Goal: Task Accomplishment & Management: Manage account settings

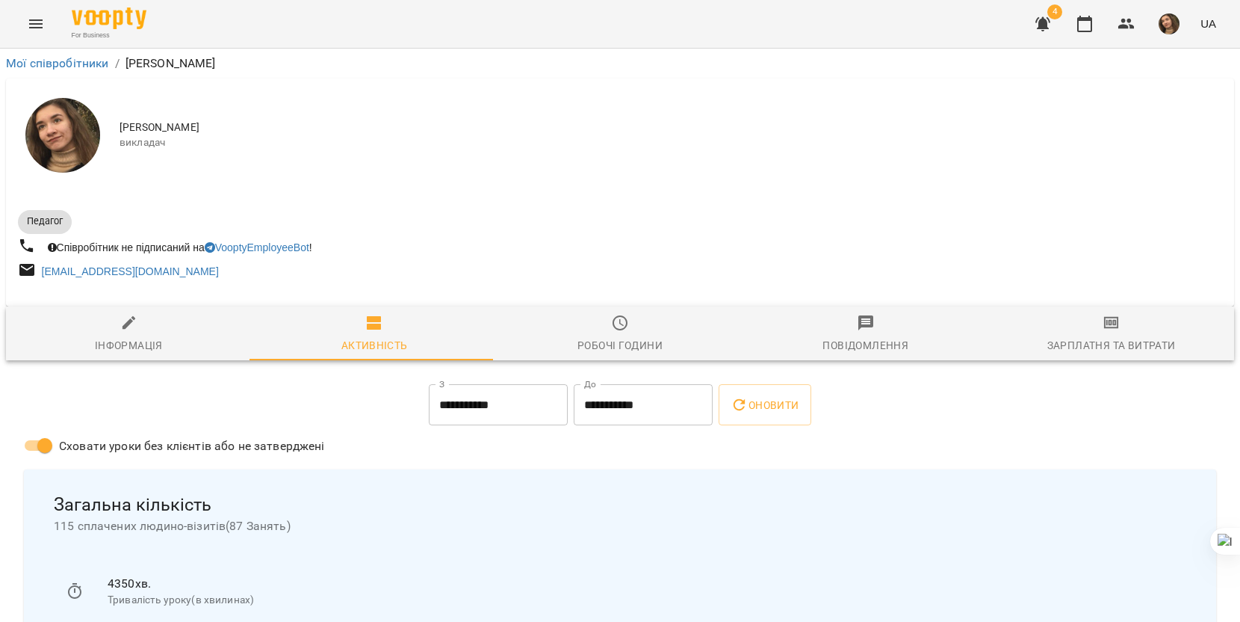
click at [1164, 21] on img "button" at bounding box center [1169, 23] width 21 height 21
click at [1092, 22] on div at bounding box center [620, 311] width 1240 height 622
click at [1081, 27] on icon "button" at bounding box center [1085, 24] width 18 height 18
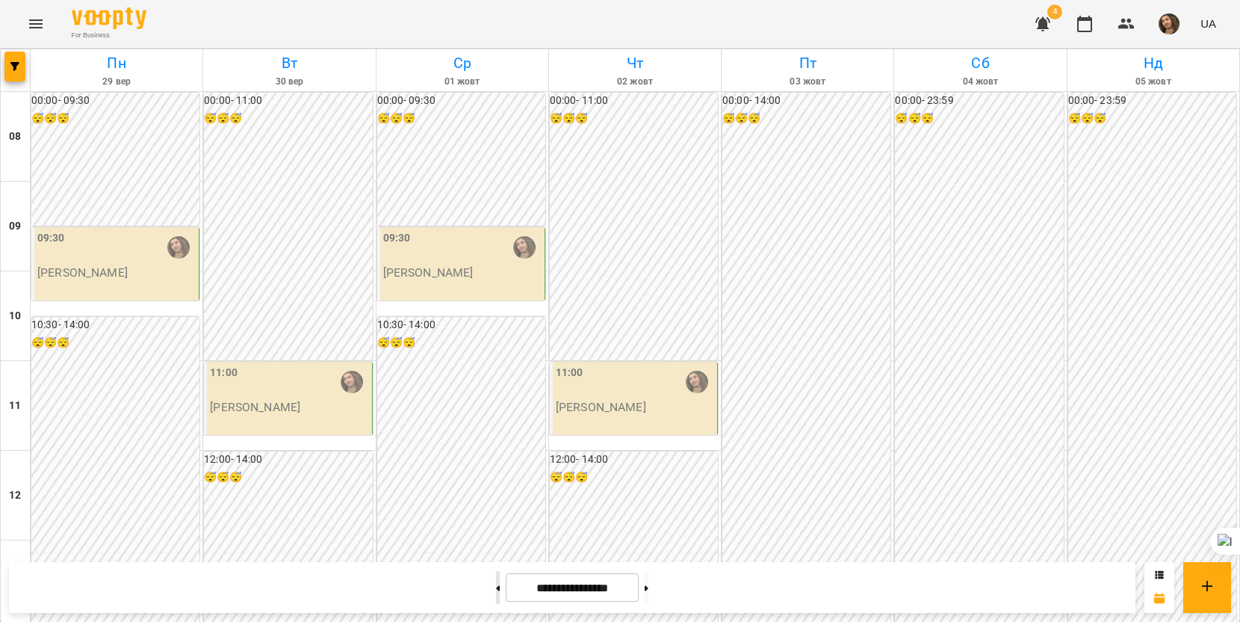
click at [496, 584] on button at bounding box center [498, 587] width 4 height 33
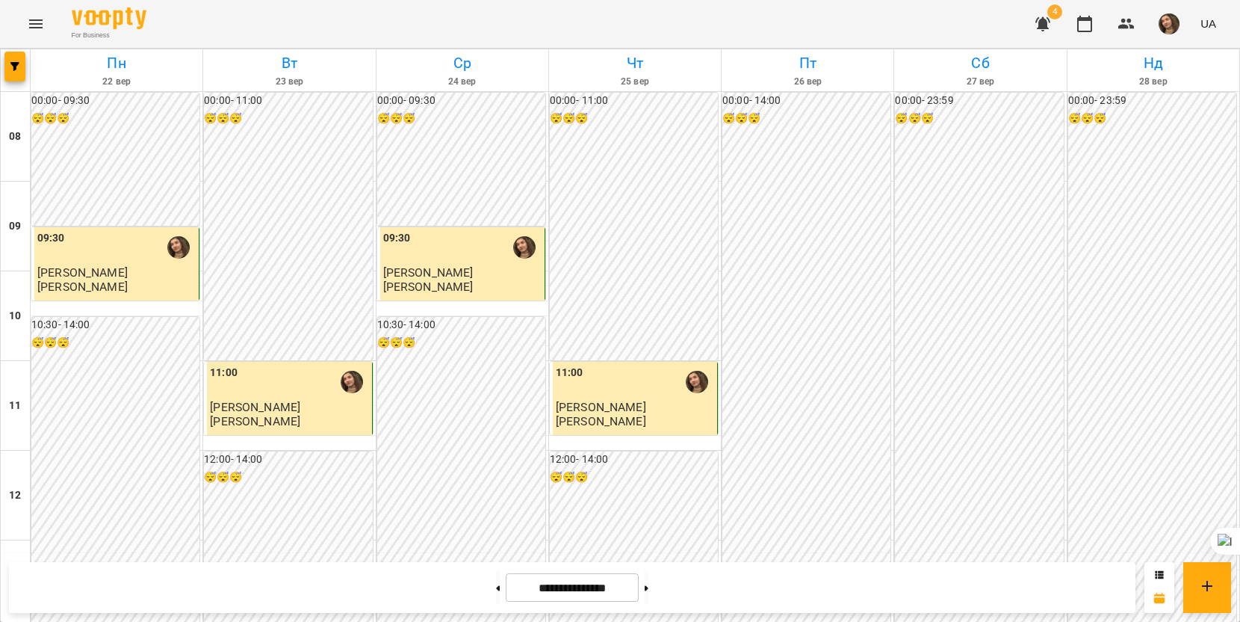
scroll to position [673, 0]
click at [649, 590] on button at bounding box center [647, 587] width 4 height 33
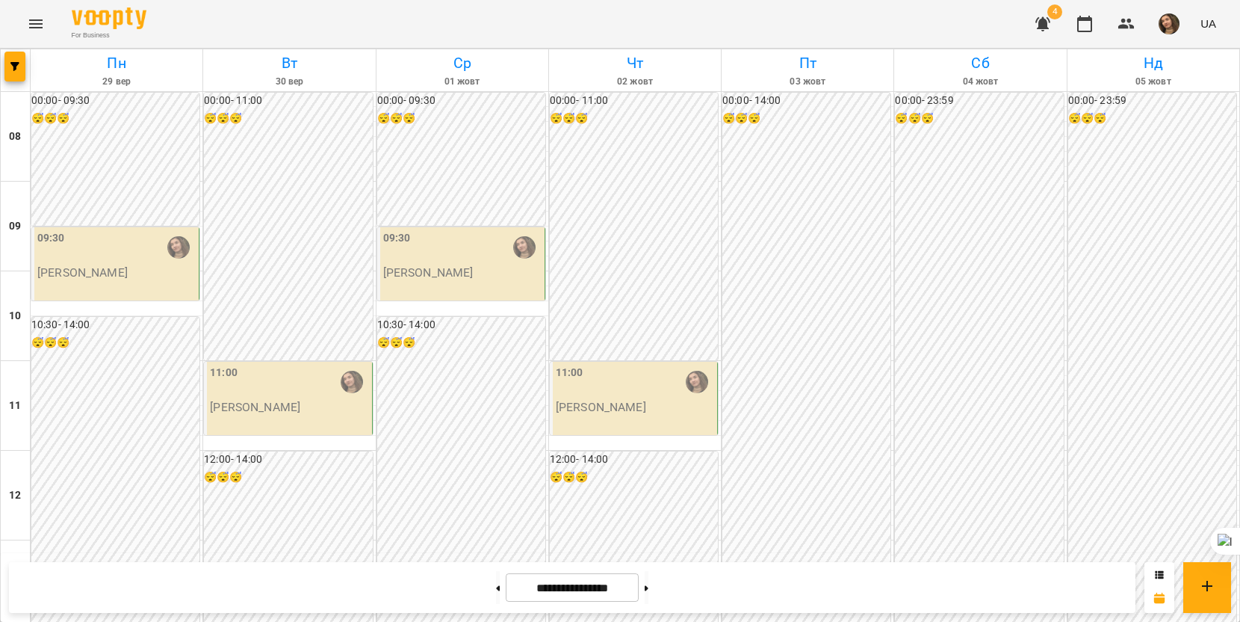
scroll to position [299, 0]
click at [496, 584] on button at bounding box center [498, 587] width 4 height 33
type input "**********"
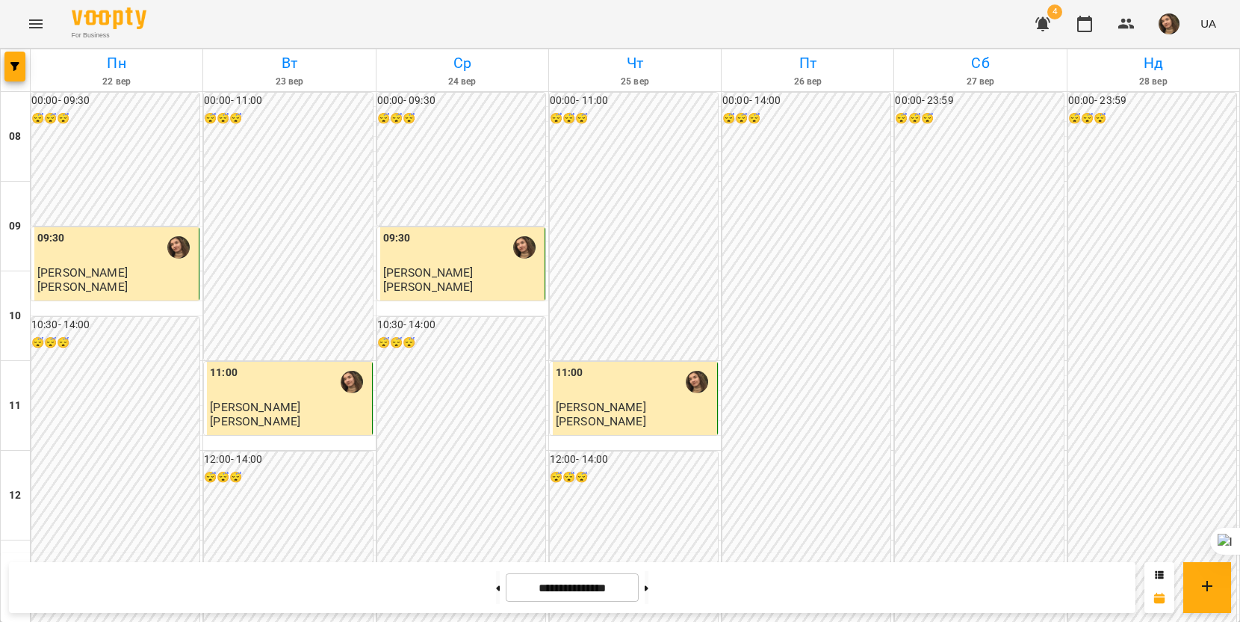
scroll to position [448, 0]
click at [1167, 28] on img "button" at bounding box center [1169, 23] width 21 height 21
click at [1152, 54] on span "[PERSON_NAME]" at bounding box center [1163, 57] width 95 height 18
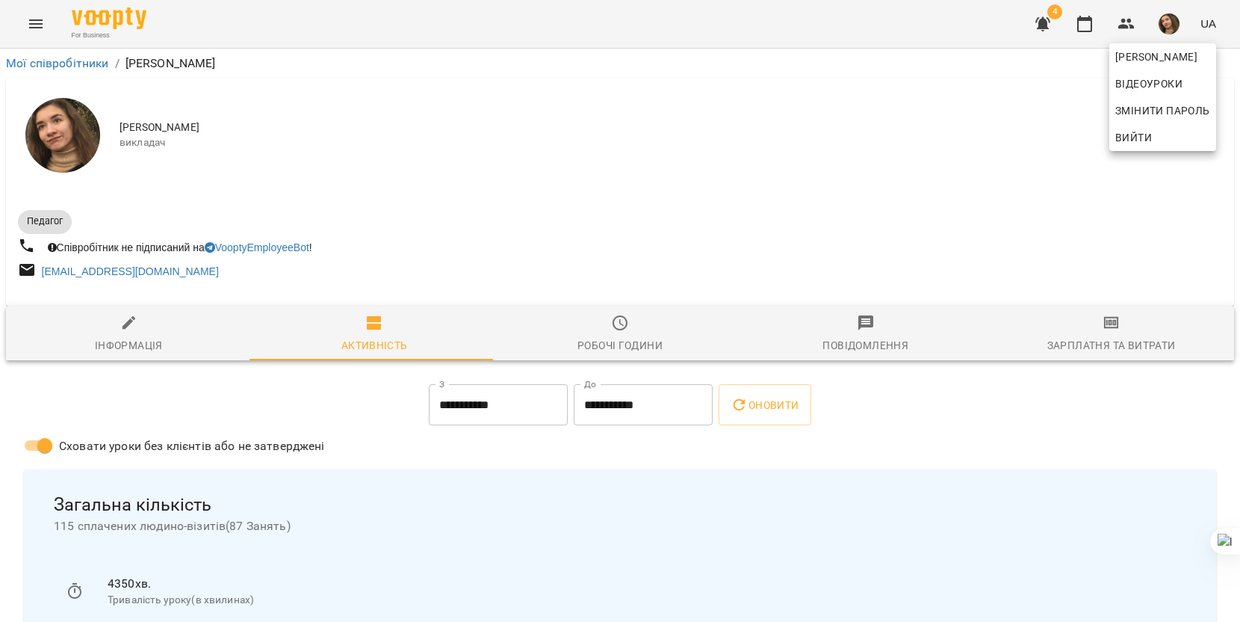
click at [155, 336] on div at bounding box center [620, 311] width 1240 height 622
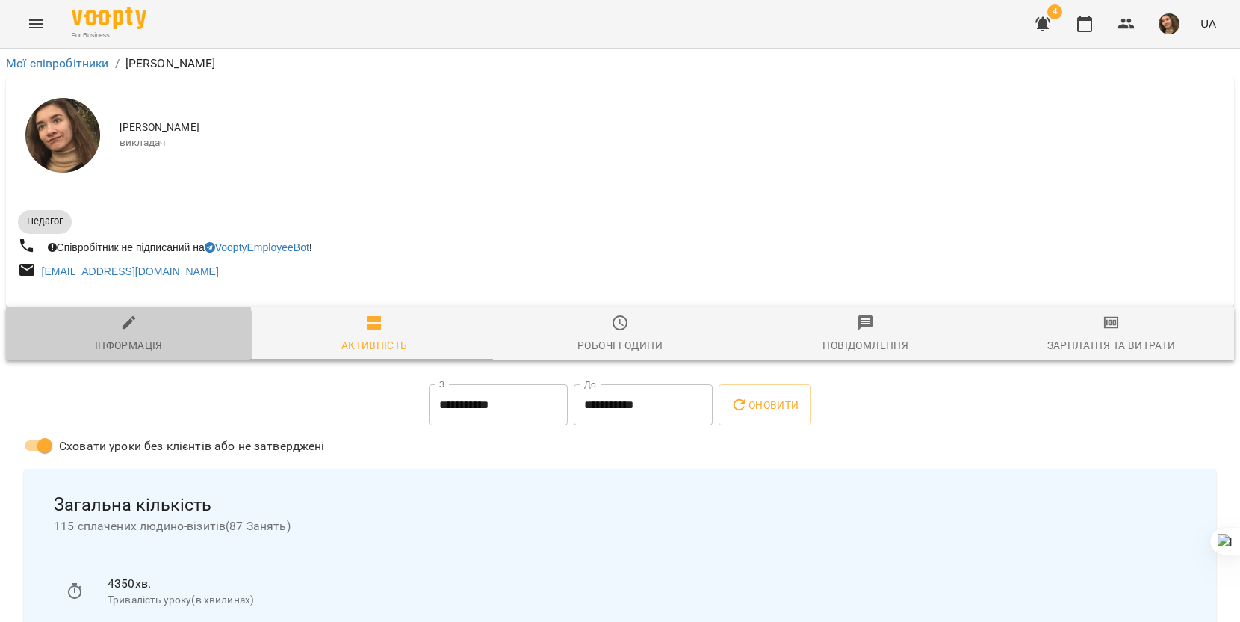
click at [117, 339] on div "Інформація" at bounding box center [129, 345] width 68 height 18
select select "**"
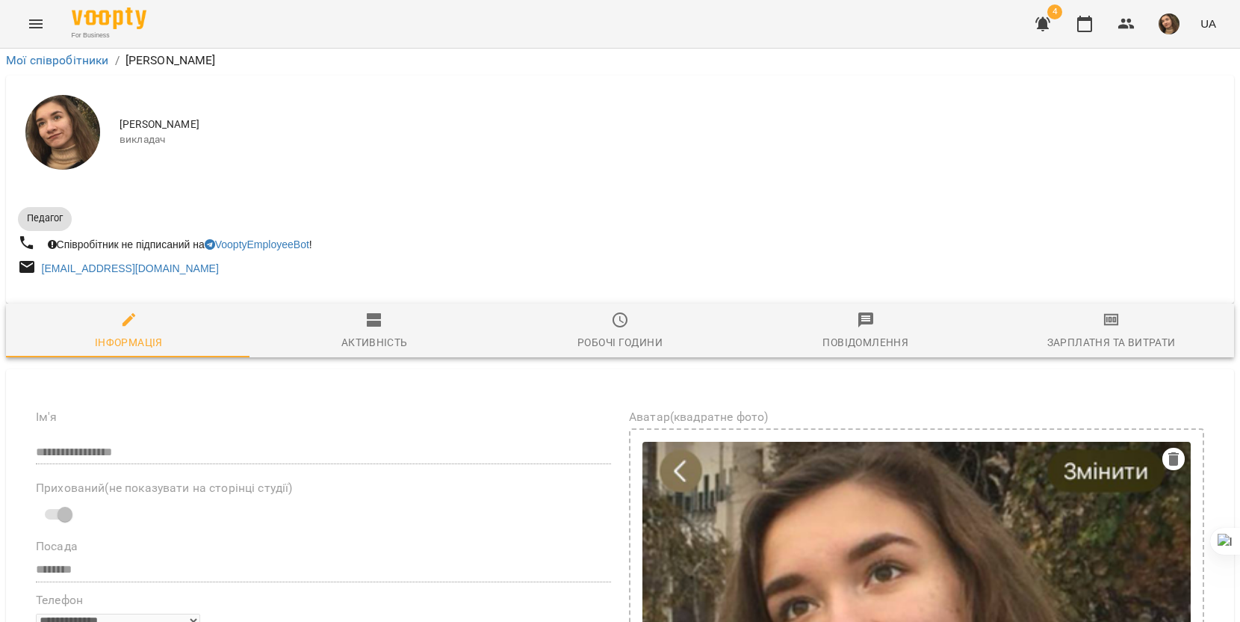
scroll to position [523, 0]
drag, startPoint x: 132, startPoint y: 447, endPoint x: 306, endPoint y: 464, distance: 174.2
click at [265, 489] on button at bounding box center [271, 486] width 19 height 19
click at [1103, 311] on span "Зарплатня та Витрати" at bounding box center [1112, 331] width 228 height 40
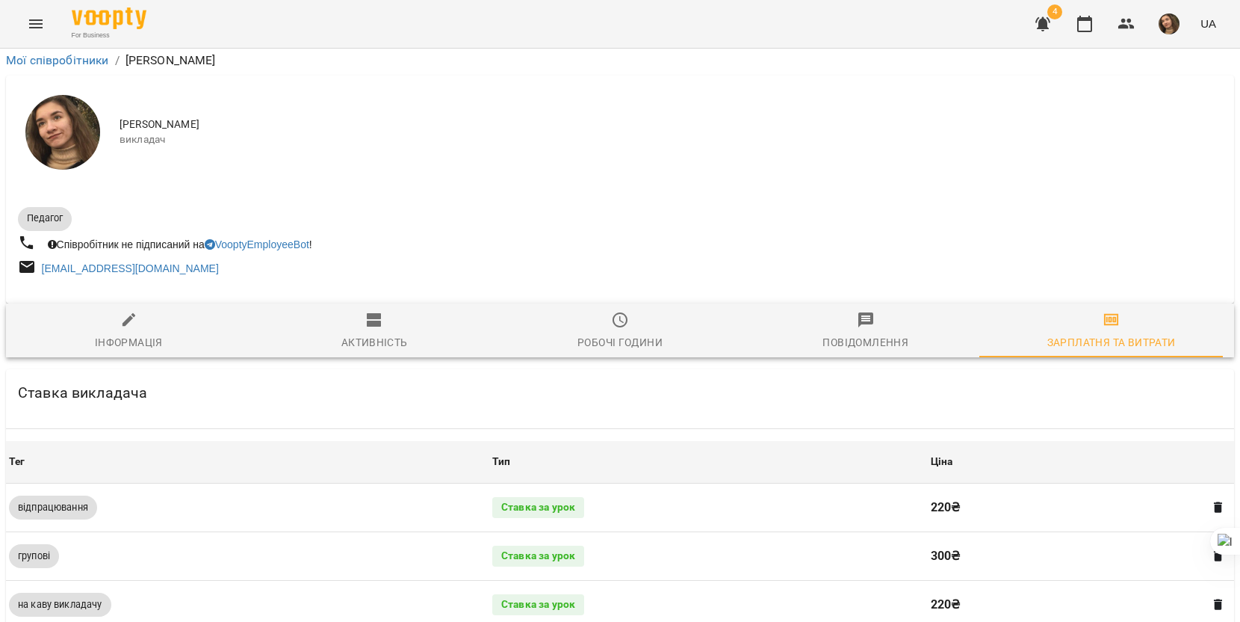
scroll to position [448, 0]
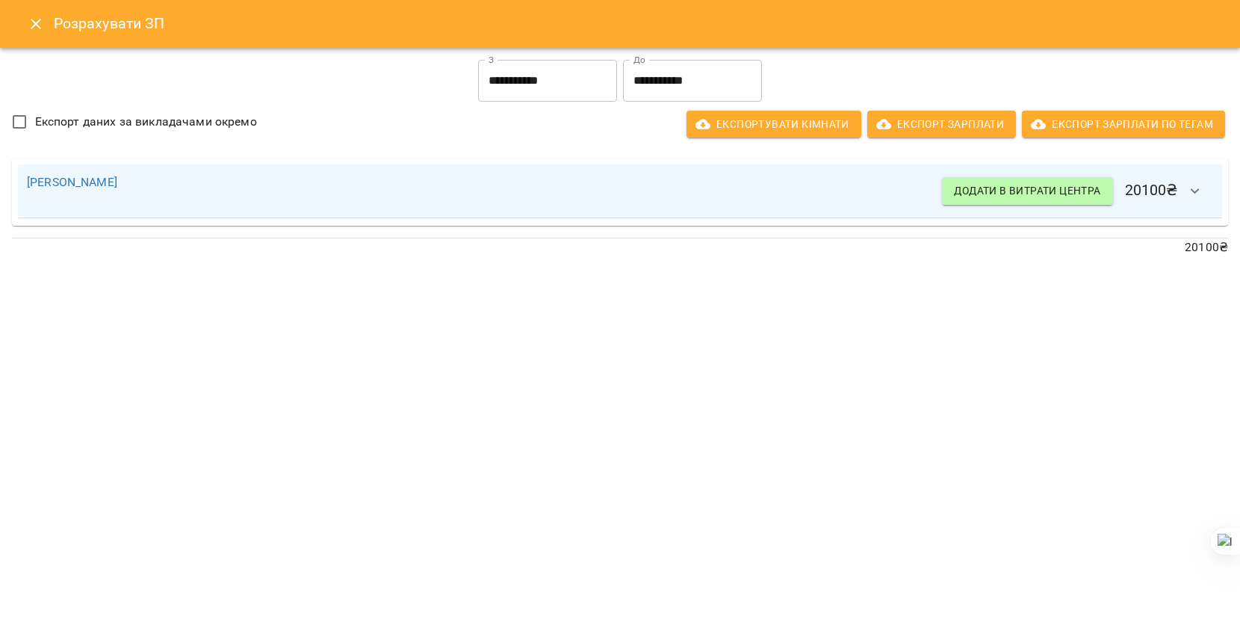
click at [37, 26] on icon "Close" at bounding box center [36, 24] width 18 height 18
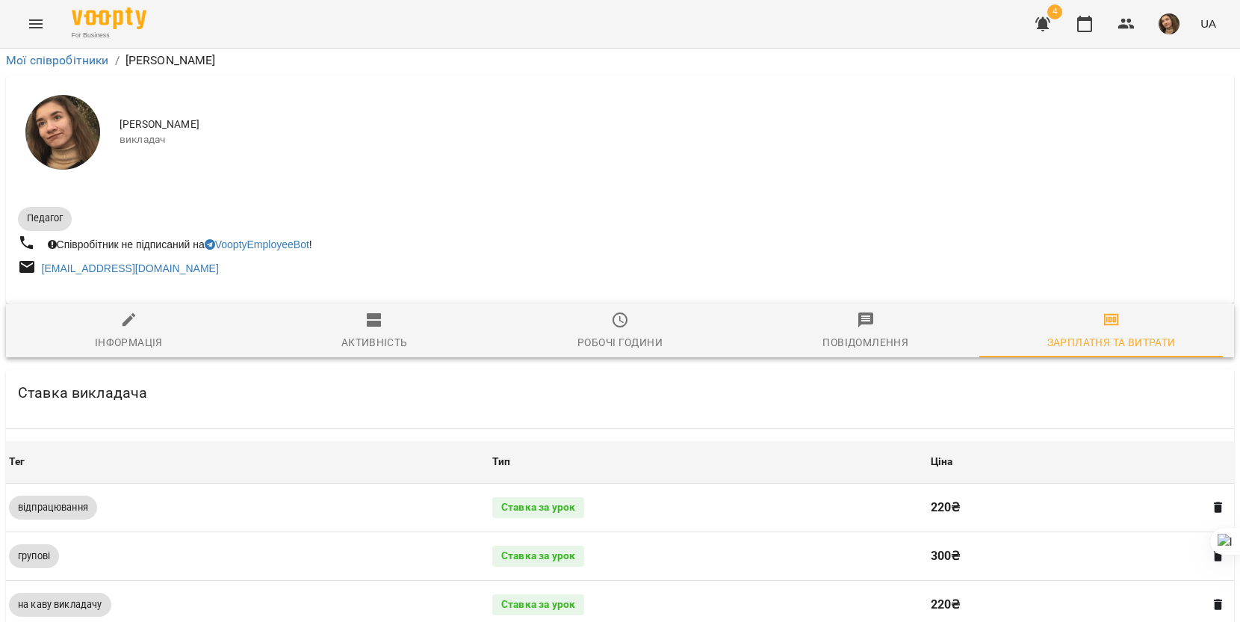
scroll to position [149, 0]
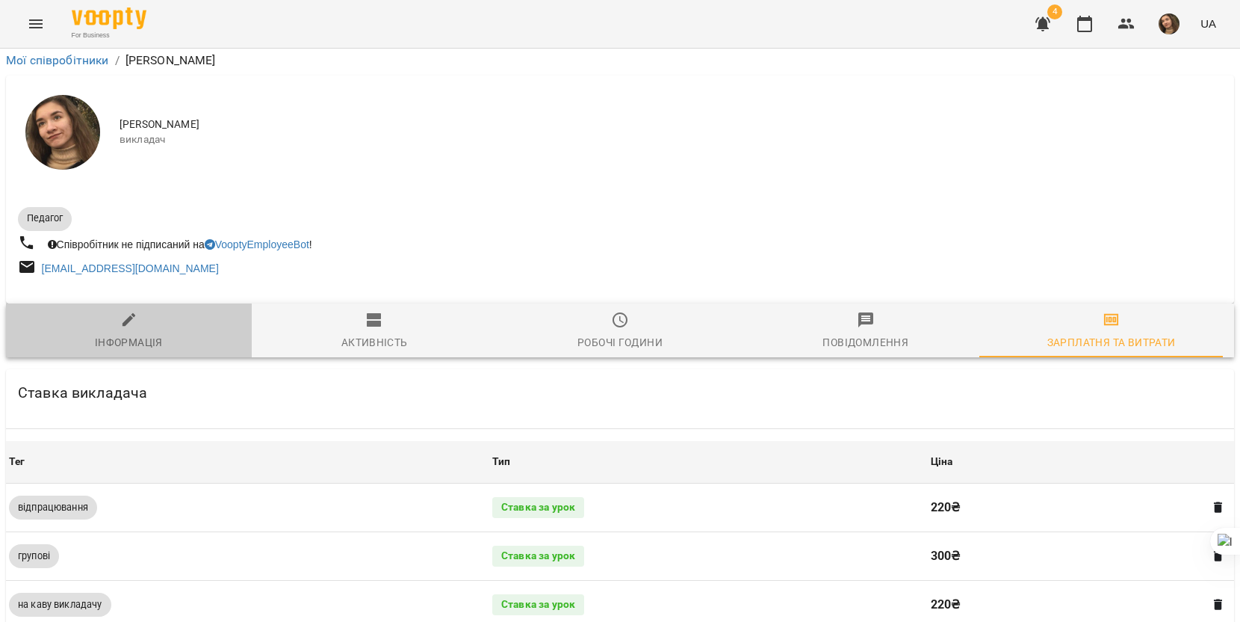
click at [161, 311] on span "Інформація" at bounding box center [129, 331] width 228 height 40
select select "**"
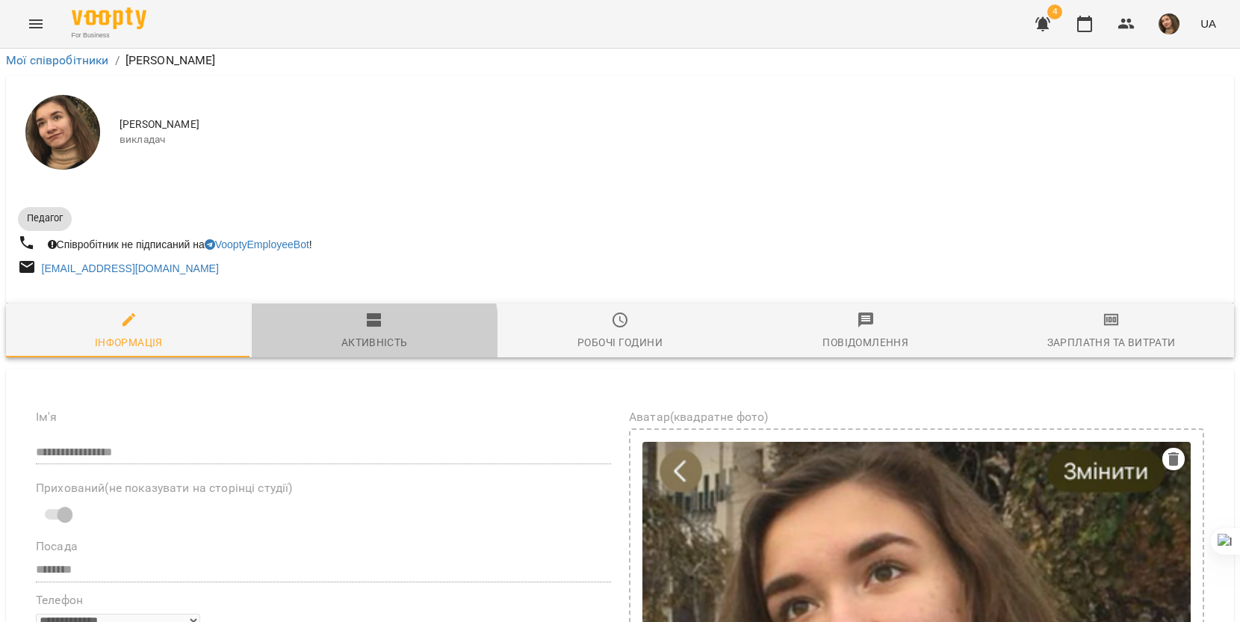
click at [313, 311] on span "Активність" at bounding box center [375, 331] width 228 height 40
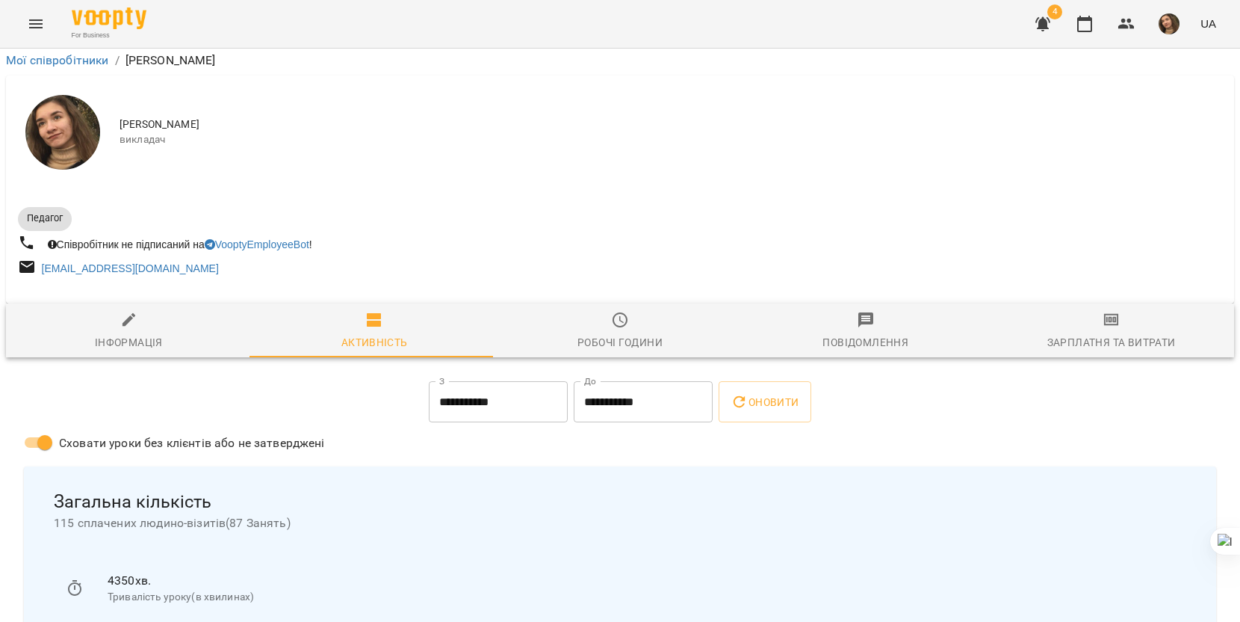
scroll to position [38, 0]
